Goal: Task Accomplishment & Management: Manage account settings

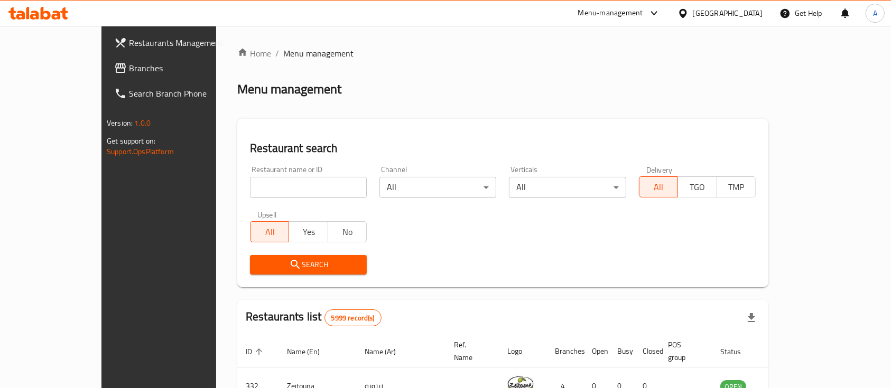
click at [250, 183] on input "search" at bounding box center [308, 187] width 117 height 21
type input "Aile"
click at [269, 258] on span "Search" at bounding box center [308, 264] width 100 height 13
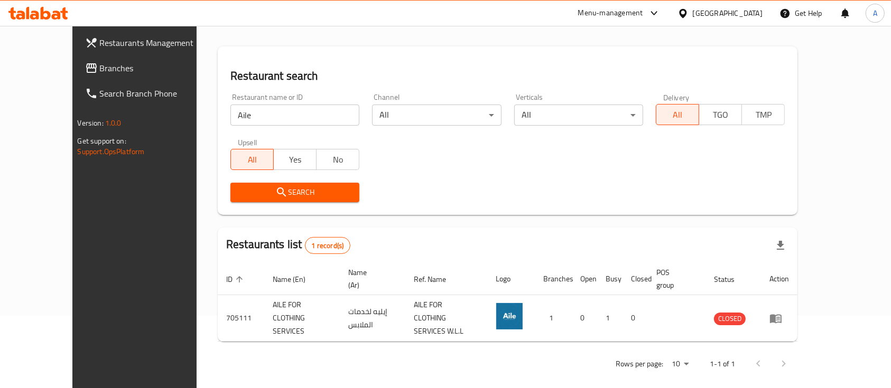
scroll to position [73, 0]
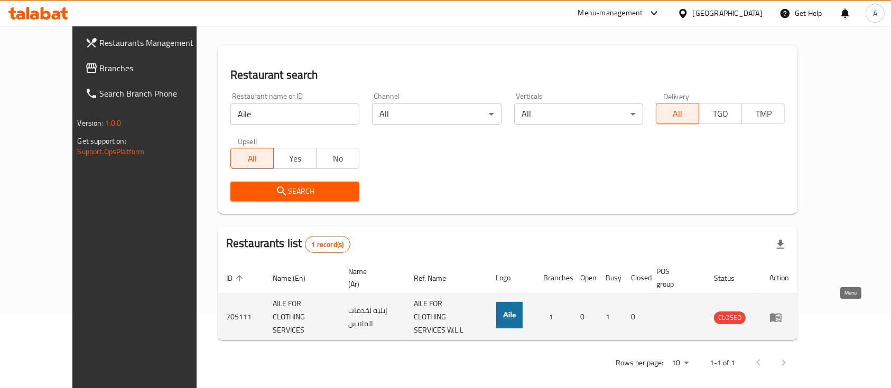
click at [782, 315] on icon "enhanced table" at bounding box center [776, 317] width 13 height 13
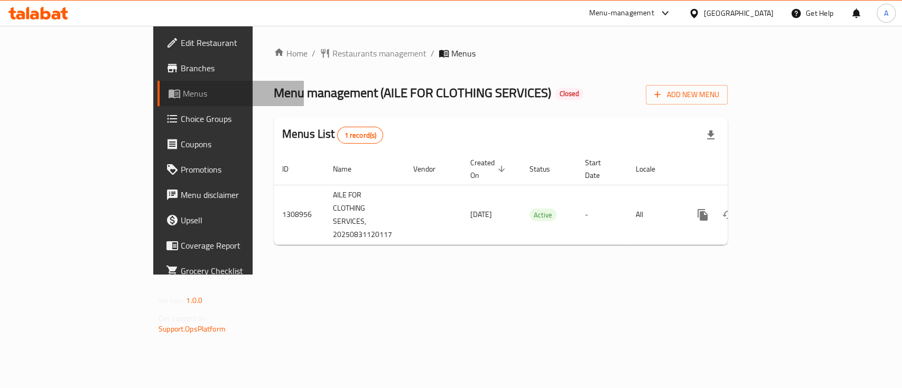
click at [183, 95] on span "Menus" at bounding box center [239, 93] width 113 height 13
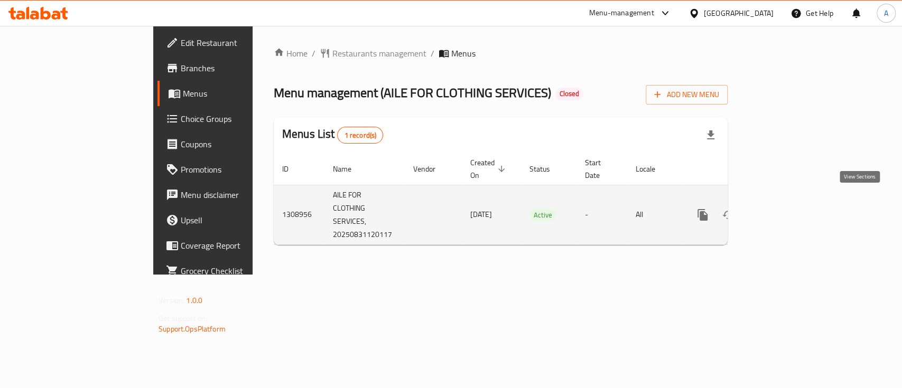
click at [784, 210] on icon "enhanced table" at bounding box center [779, 215] width 10 height 10
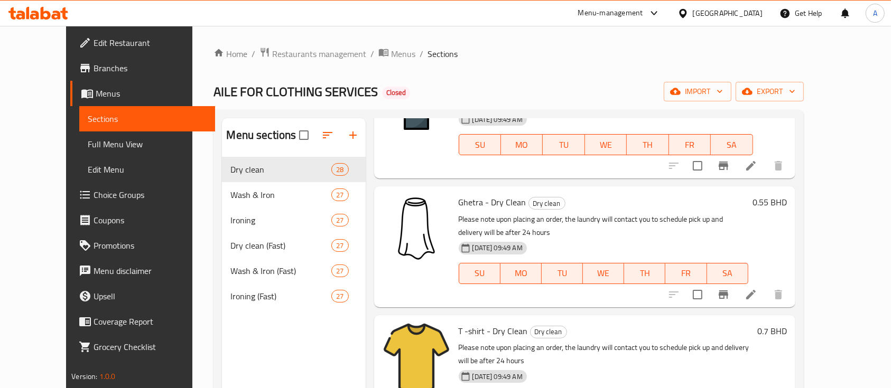
scroll to position [493, 0]
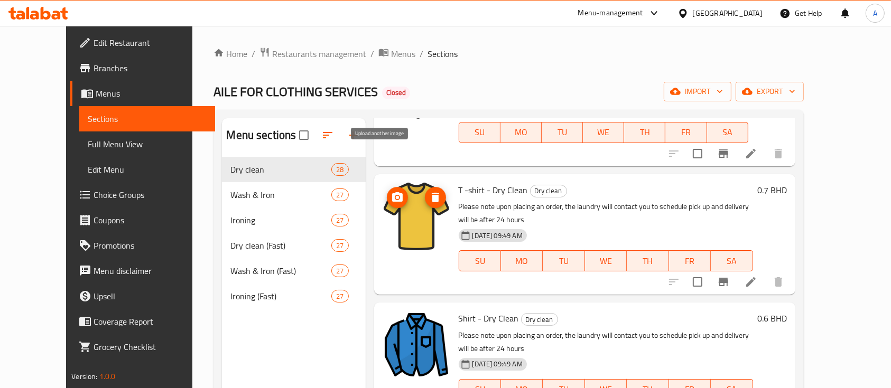
click at [391, 191] on icon "upload picture" at bounding box center [397, 197] width 13 height 13
click at [392, 192] on icon "upload picture" at bounding box center [397, 197] width 11 height 10
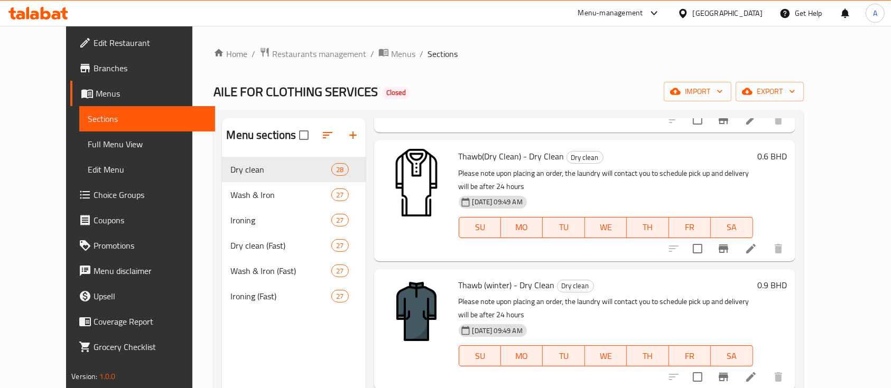
scroll to position [0, 0]
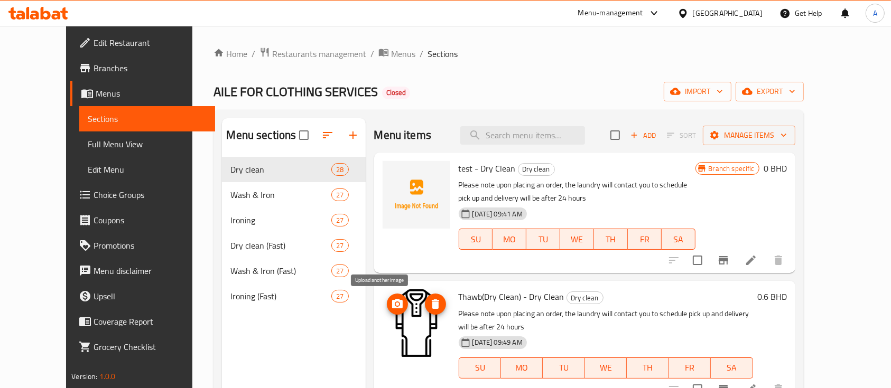
click at [395, 303] on circle "upload picture" at bounding box center [396, 304] width 3 height 3
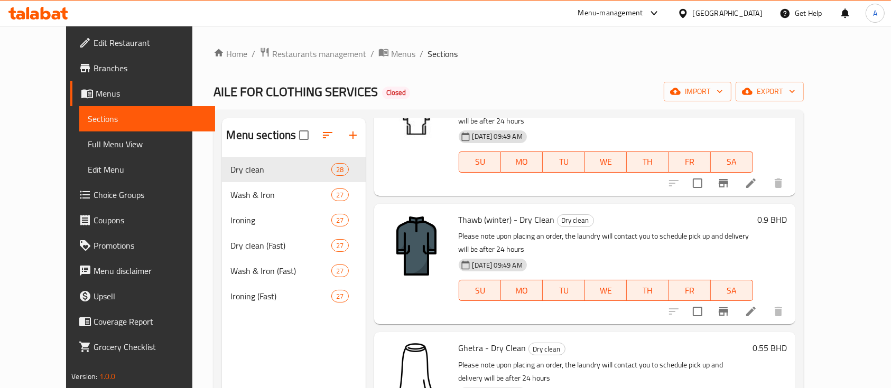
scroll to position [282, 0]
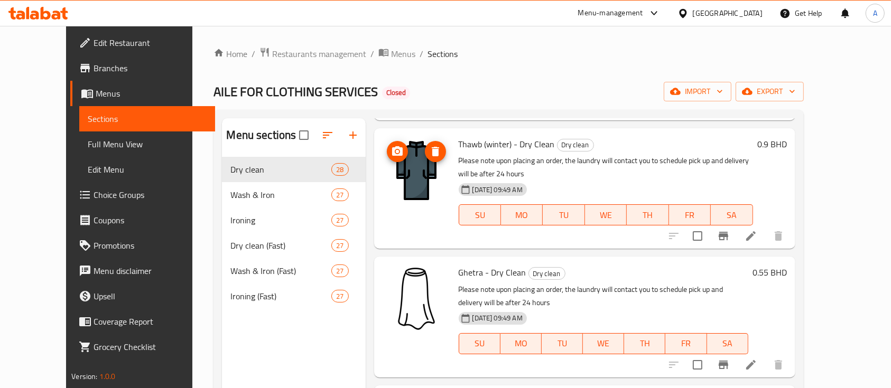
click at [406, 155] on img at bounding box center [417, 171] width 68 height 68
click at [392, 146] on icon "upload picture" at bounding box center [397, 151] width 11 height 10
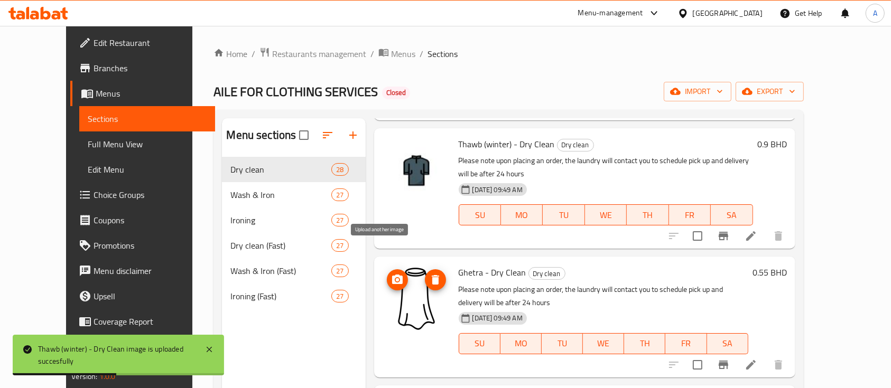
click at [391, 274] on icon "upload picture" at bounding box center [397, 280] width 13 height 13
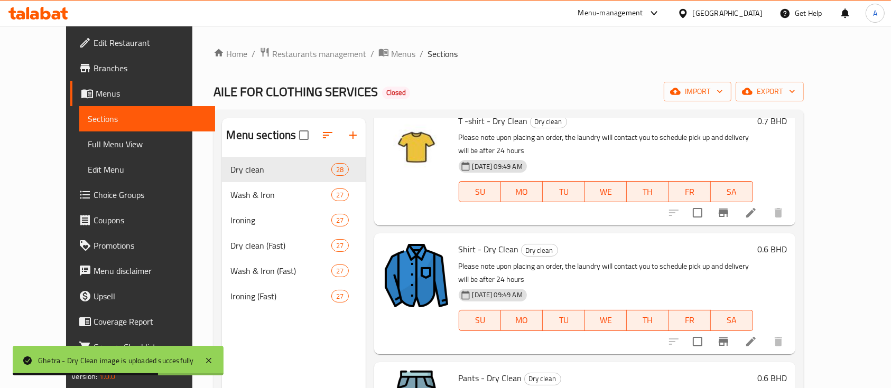
scroll to position [563, 0]
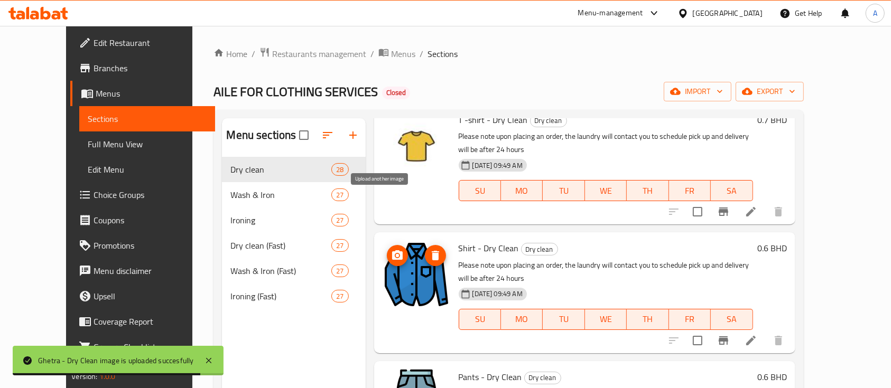
click at [395, 254] on circle "upload picture" at bounding box center [396, 255] width 3 height 3
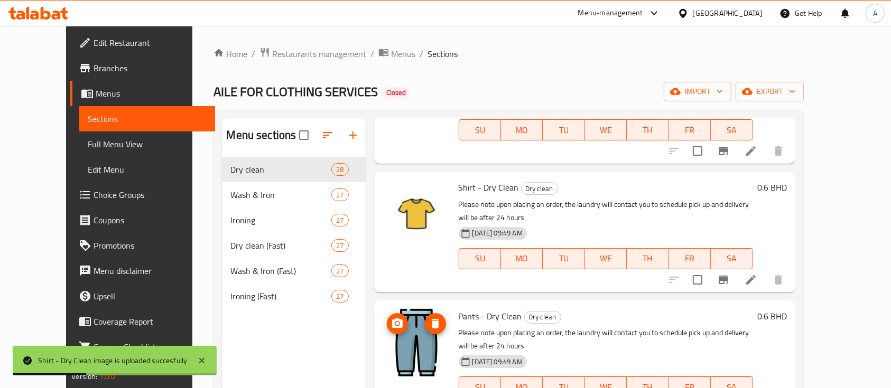
scroll to position [634, 0]
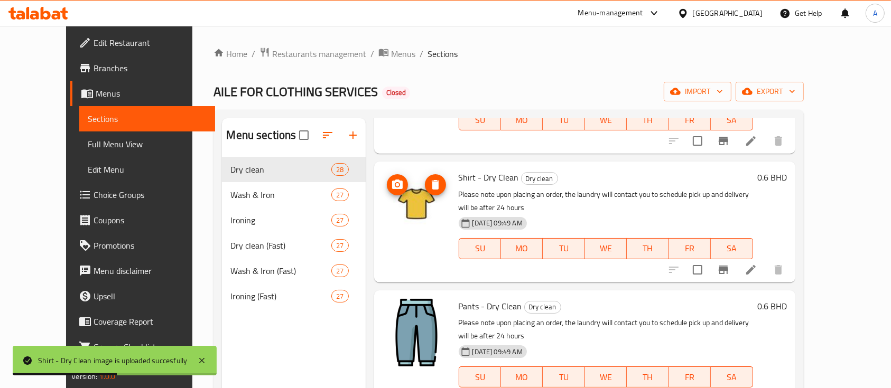
drag, startPoint x: 391, startPoint y: 133, endPoint x: 387, endPoint y: 129, distance: 5.6
click at [390, 170] on div at bounding box center [417, 204] width 68 height 68
click at [387, 179] on span "upload picture" at bounding box center [397, 185] width 21 height 13
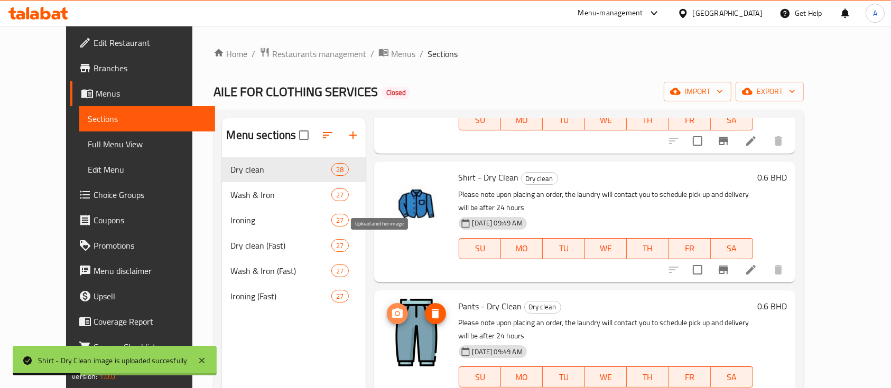
click at [387, 308] on span "upload picture" at bounding box center [397, 314] width 21 height 13
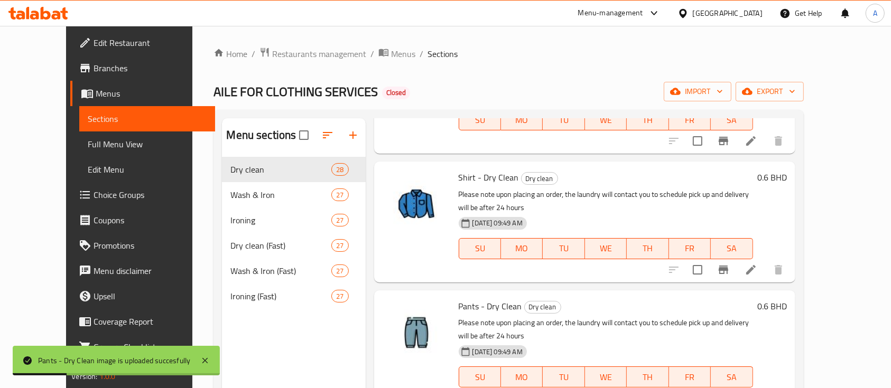
scroll to position [775, 0]
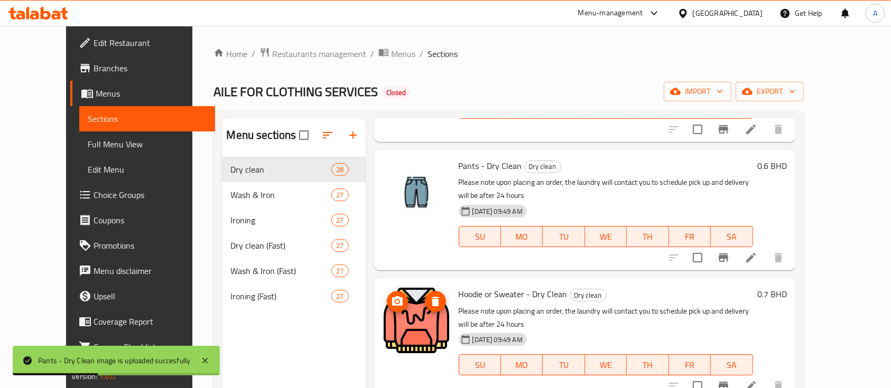
click at [387, 295] on span "upload picture" at bounding box center [397, 301] width 21 height 13
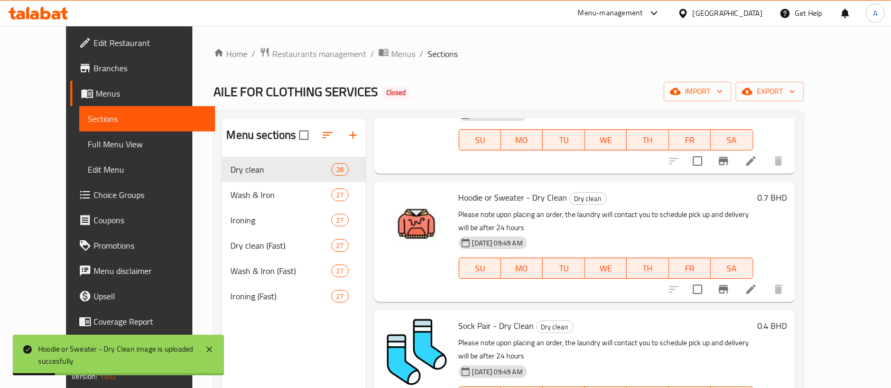
scroll to position [916, 0]
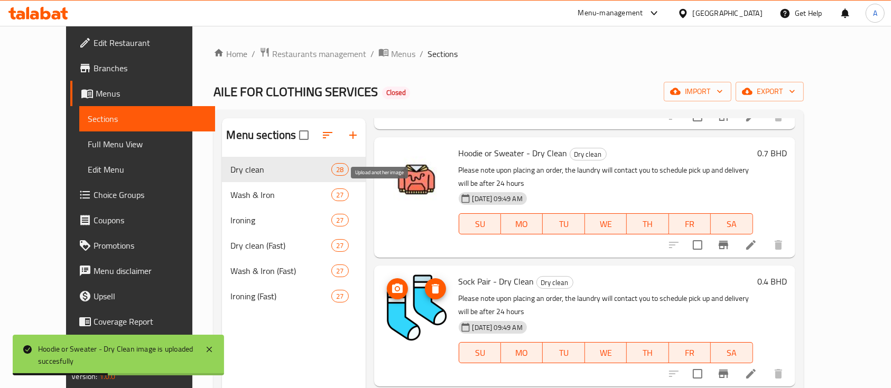
click at [387, 283] on span "upload picture" at bounding box center [397, 289] width 21 height 13
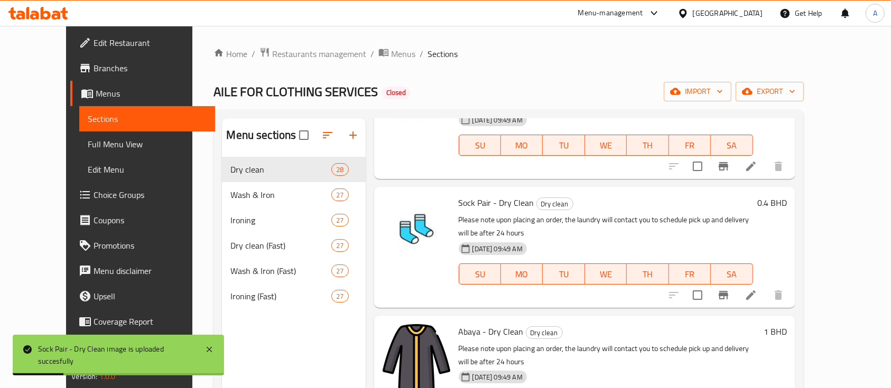
scroll to position [1057, 0]
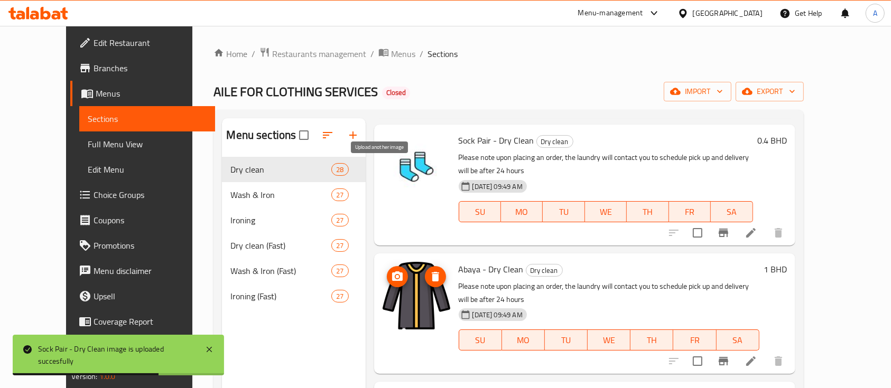
click at [391, 271] on icon "upload picture" at bounding box center [397, 277] width 13 height 13
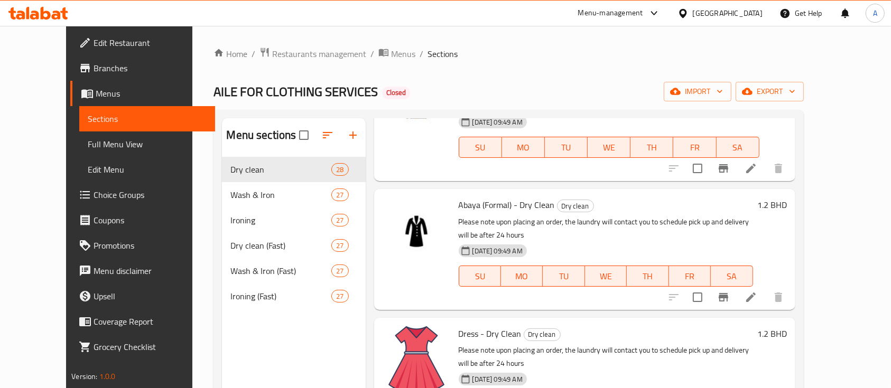
scroll to position [1269, 0]
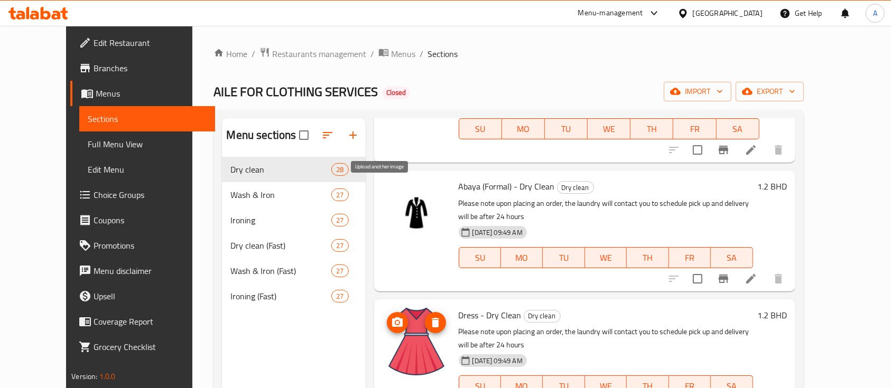
click at [389, 317] on span "upload picture" at bounding box center [397, 323] width 21 height 13
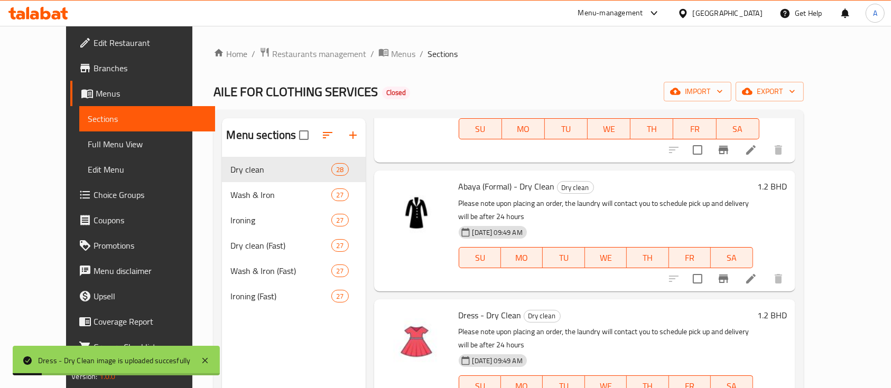
scroll to position [1339, 0]
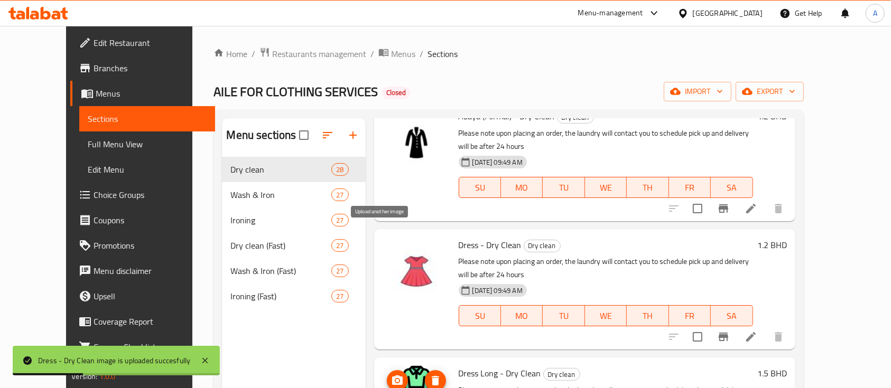
click at [395, 380] on circle "upload picture" at bounding box center [396, 381] width 3 height 3
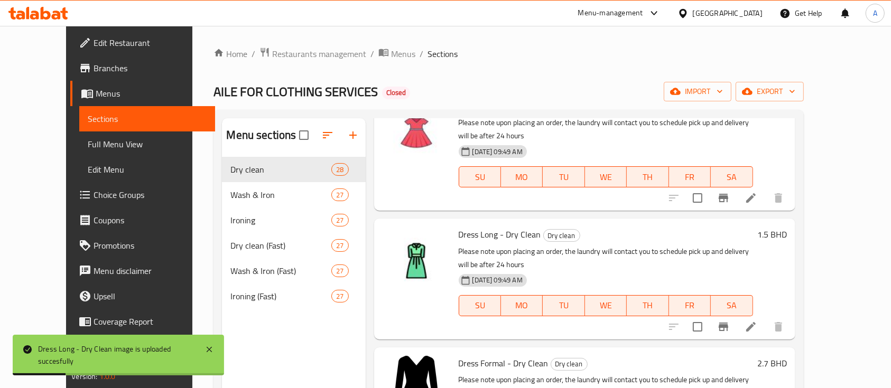
scroll to position [1480, 0]
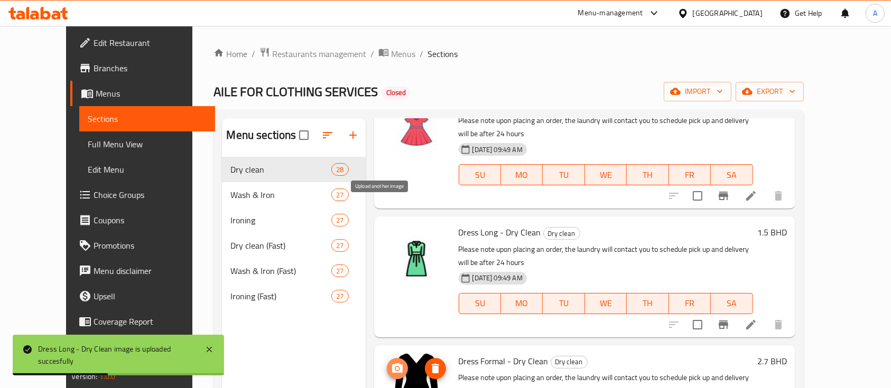
click at [392, 364] on icon "upload picture" at bounding box center [397, 369] width 11 height 10
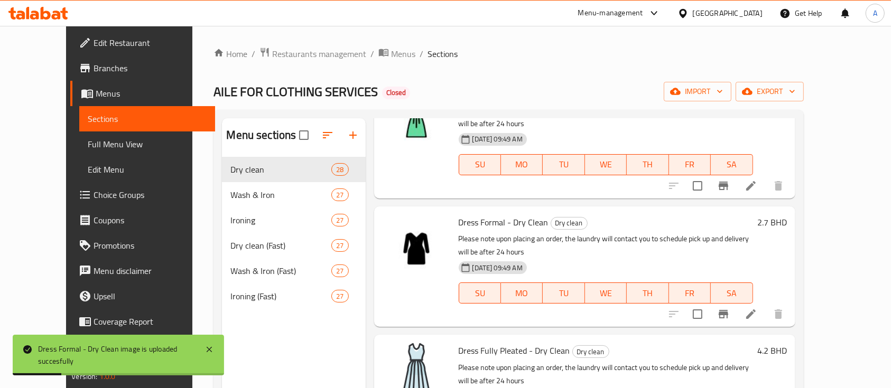
scroll to position [1621, 0]
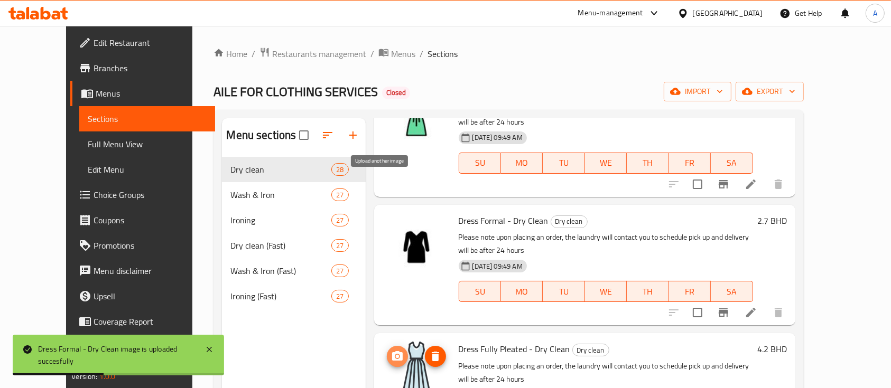
click at [392, 351] on icon "upload picture" at bounding box center [397, 356] width 11 height 10
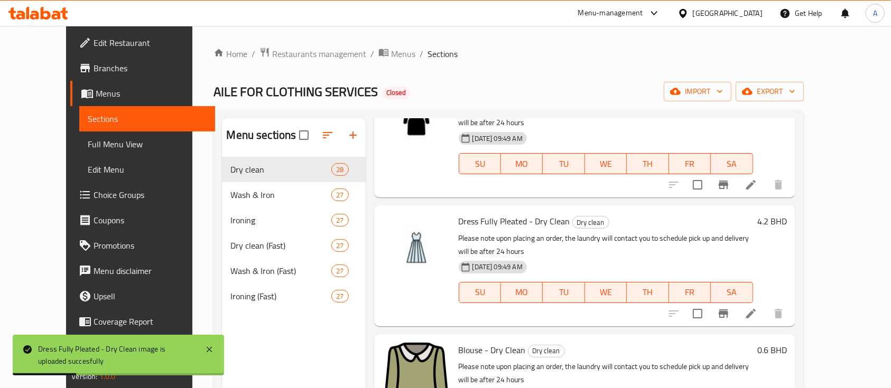
scroll to position [1762, 0]
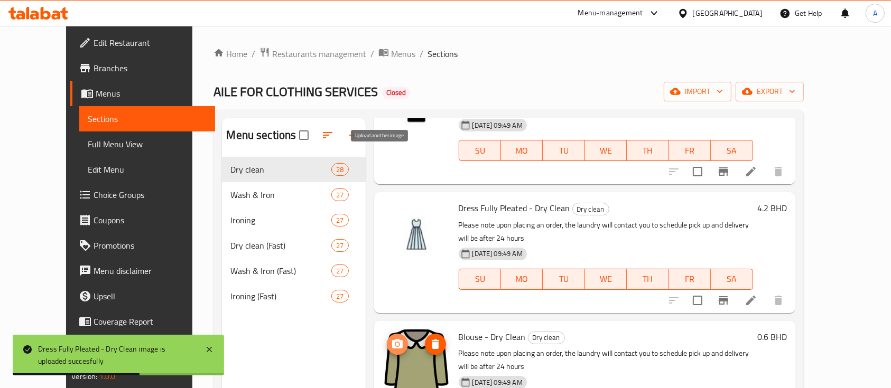
click at [391, 338] on icon "upload picture" at bounding box center [397, 344] width 13 height 13
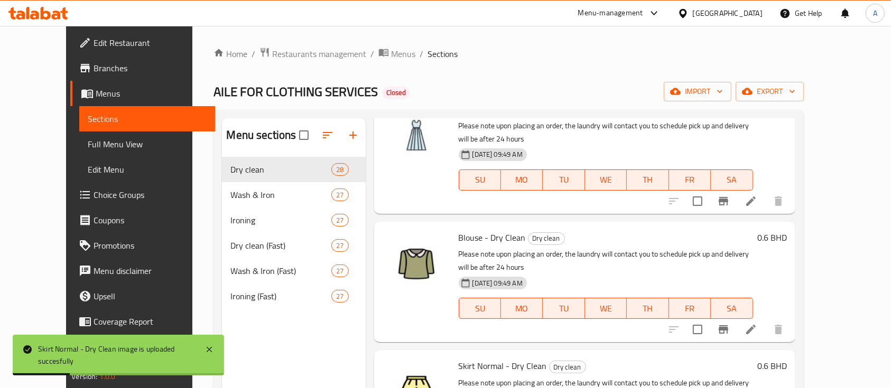
scroll to position [1903, 0]
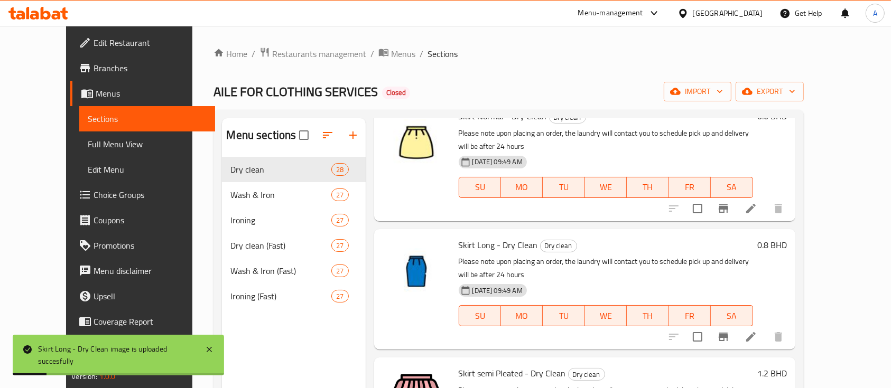
scroll to position [2114, 0]
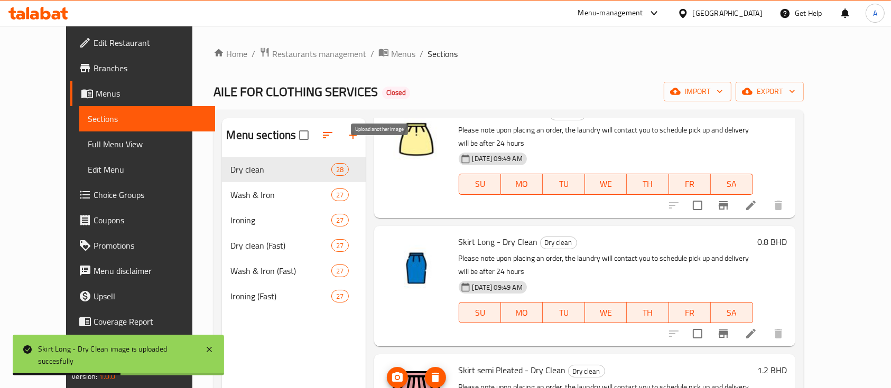
click at [392, 373] on icon "upload picture" at bounding box center [397, 378] width 11 height 10
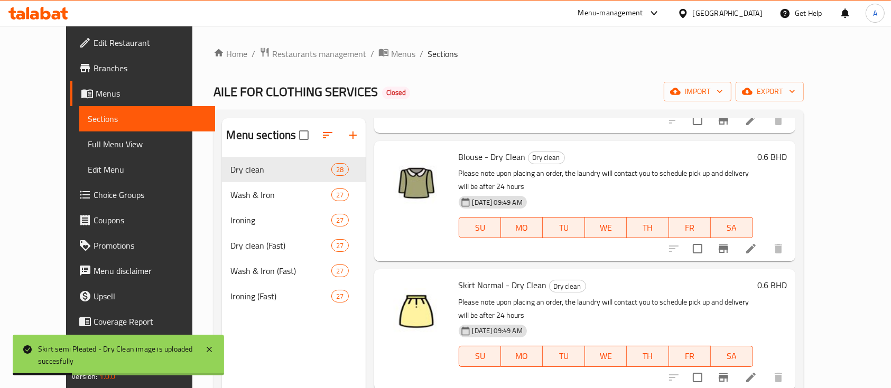
scroll to position [2185, 0]
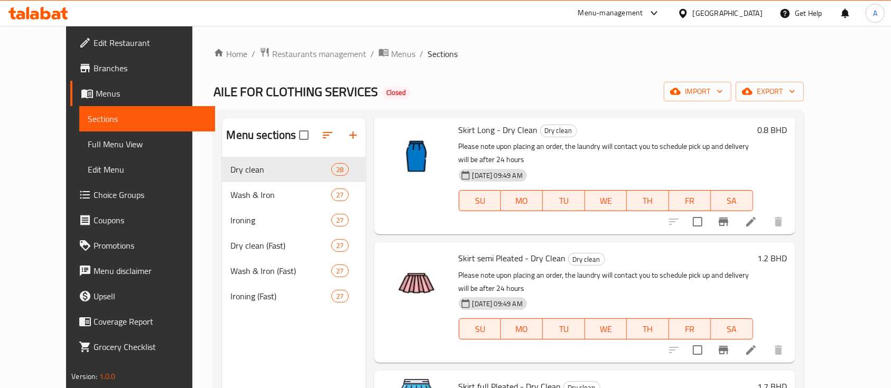
scroll to position [2255, 0]
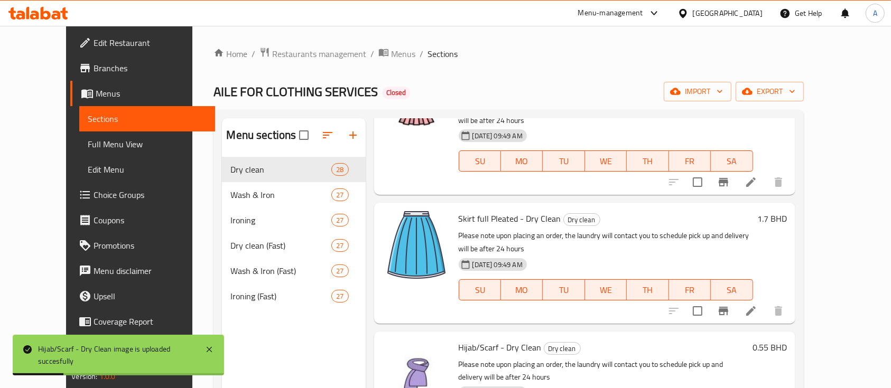
scroll to position [2396, 0]
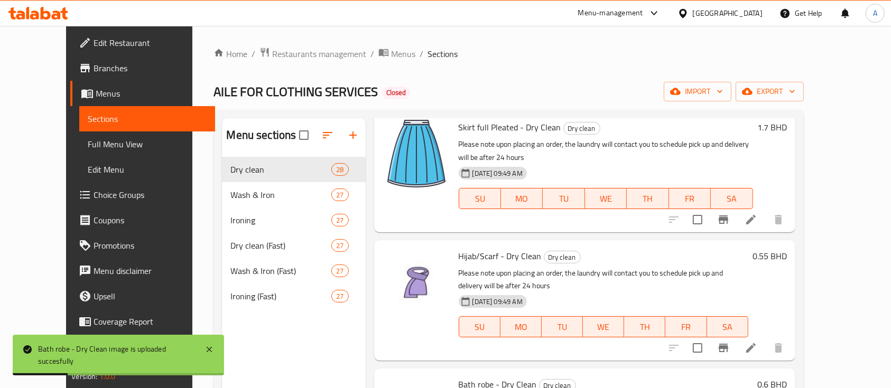
scroll to position [2537, 0]
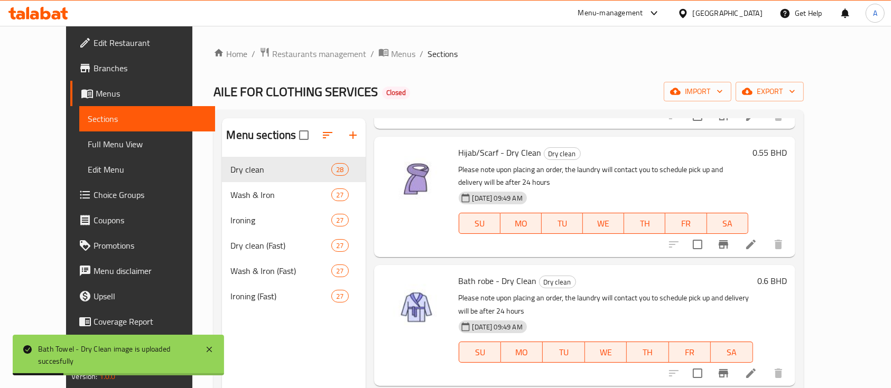
scroll to position [2607, 0]
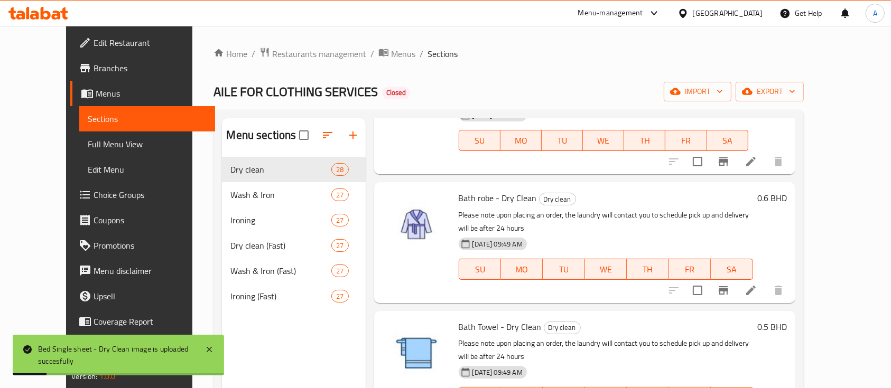
scroll to position [2748, 0]
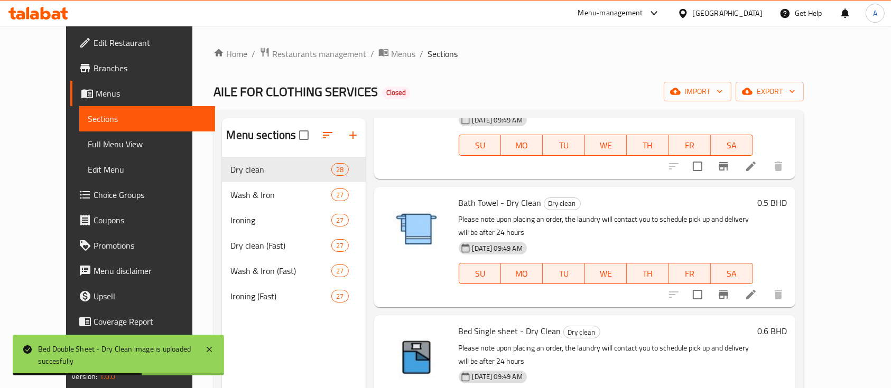
scroll to position [2819, 0]
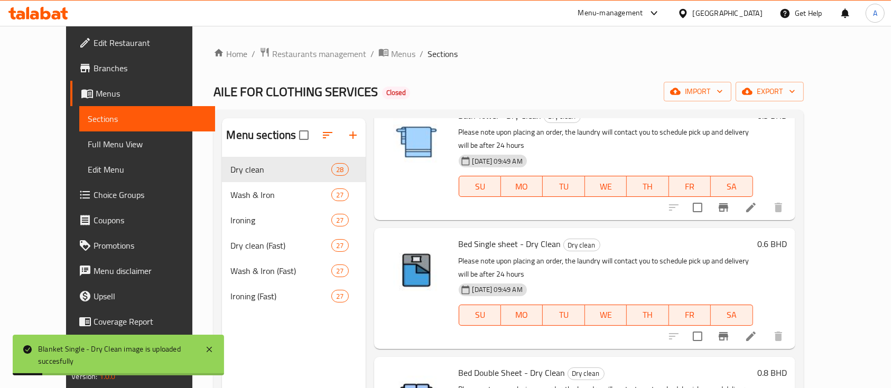
scroll to position [2884, 0]
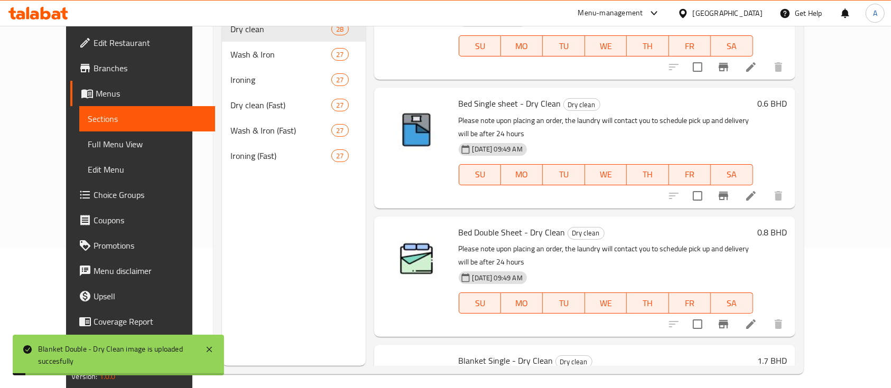
scroll to position [148, 0]
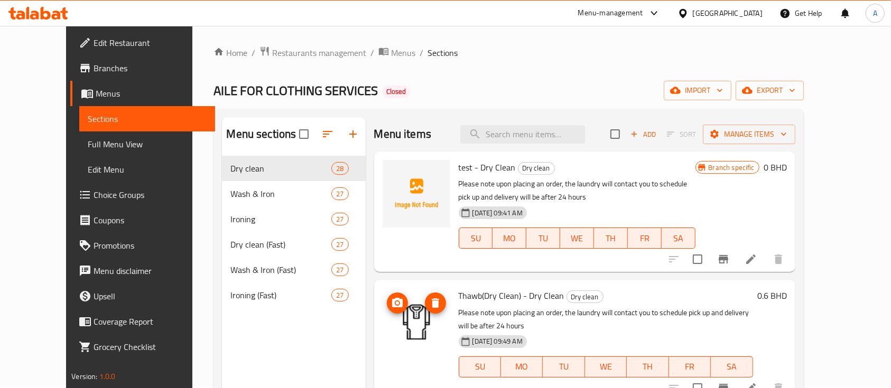
scroll to position [0, 0]
